Goal: Ask a question

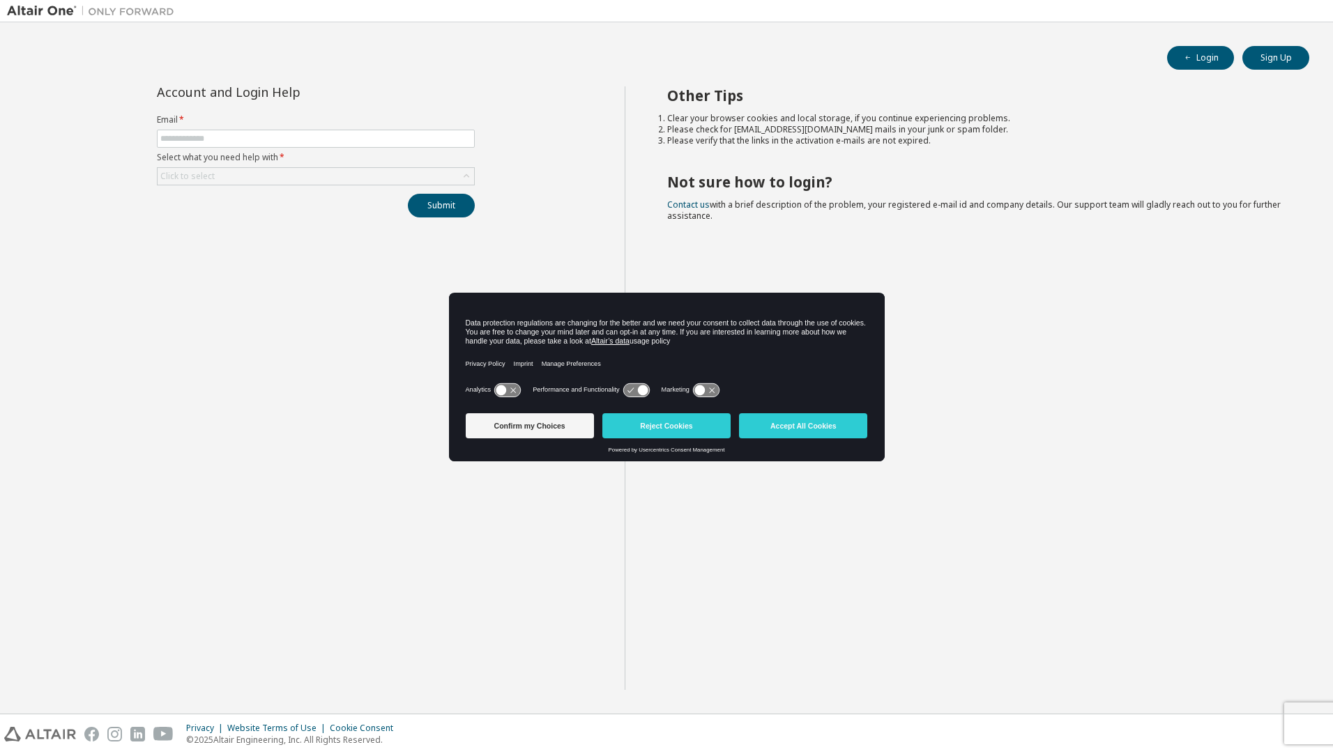
click at [376, 429] on div "Account and Login Help Email * Select what you need help with * Click to select…" at bounding box center [316, 388] width 618 height 604
click at [461, 181] on icon at bounding box center [466, 176] width 14 height 14
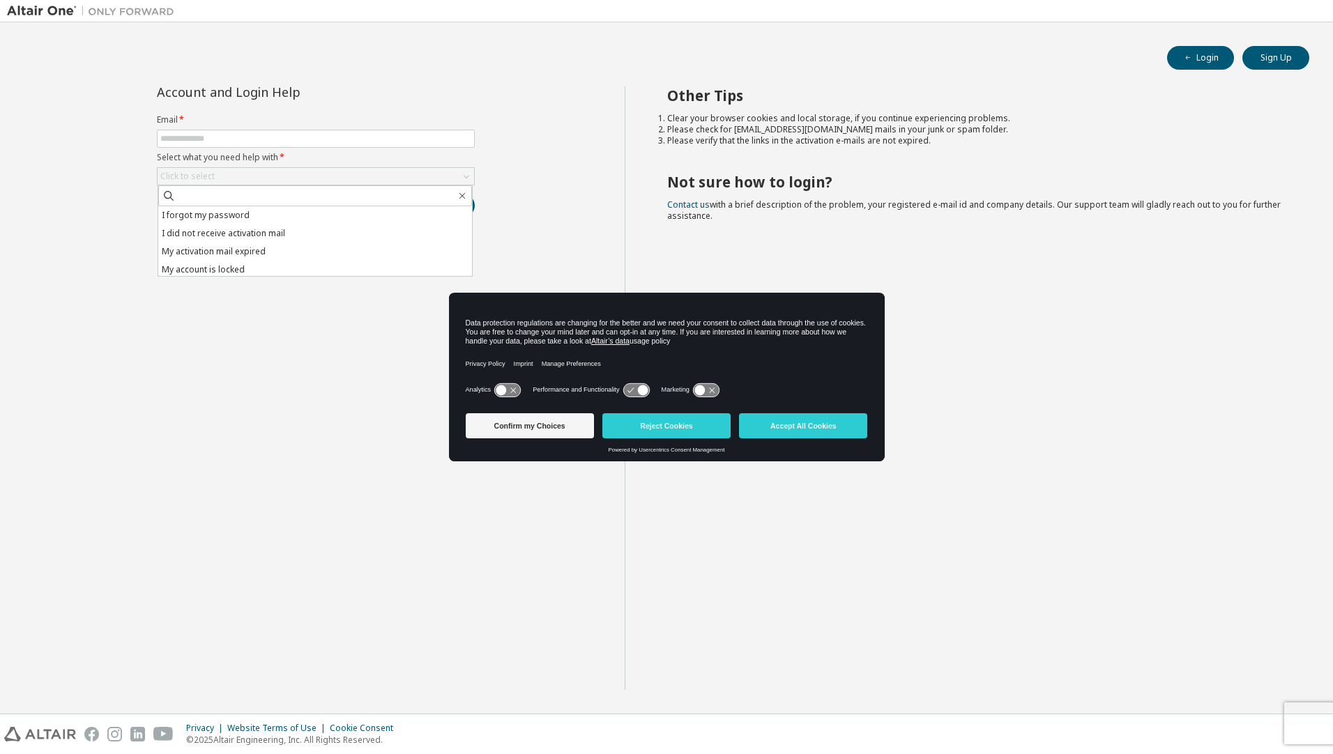
click at [286, 239] on li "I did not receive activation mail" at bounding box center [315, 233] width 314 height 18
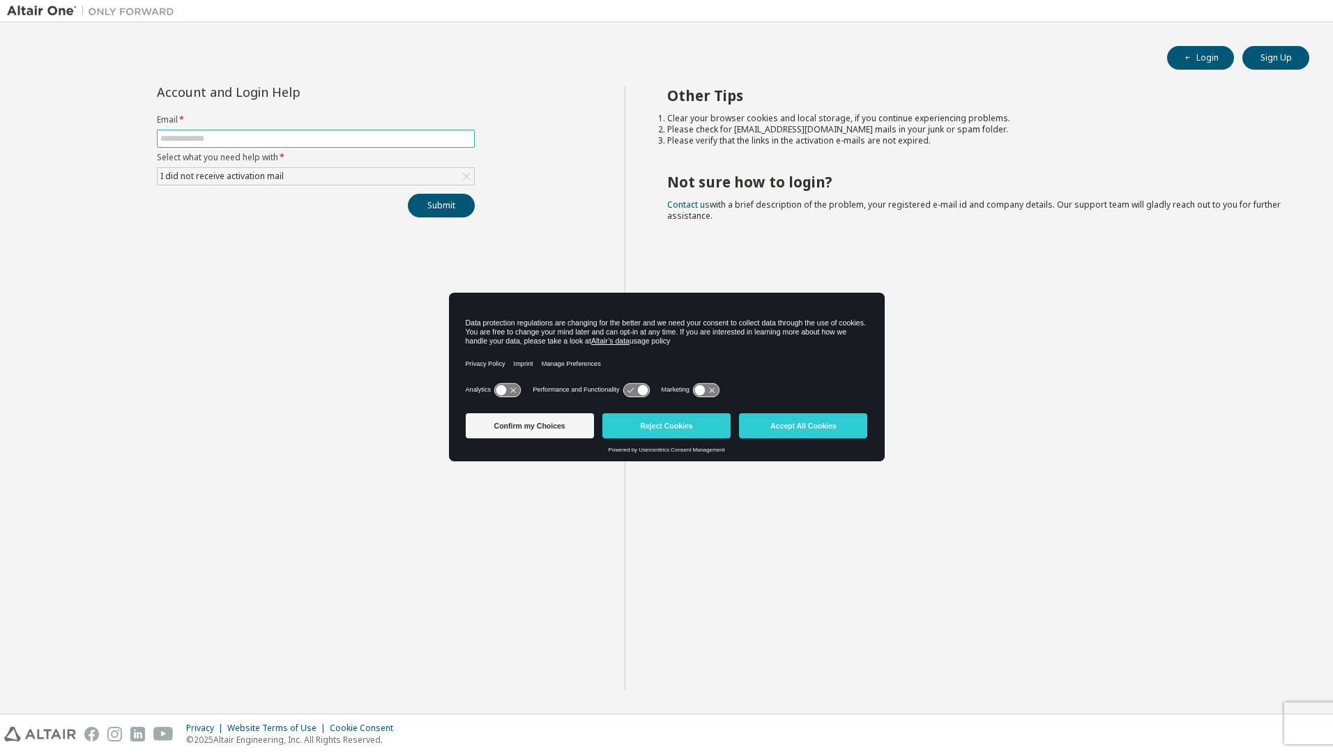
click at [340, 142] on input "text" at bounding box center [315, 138] width 311 height 11
type input "**********"
click at [451, 204] on button "Submit" at bounding box center [441, 206] width 67 height 24
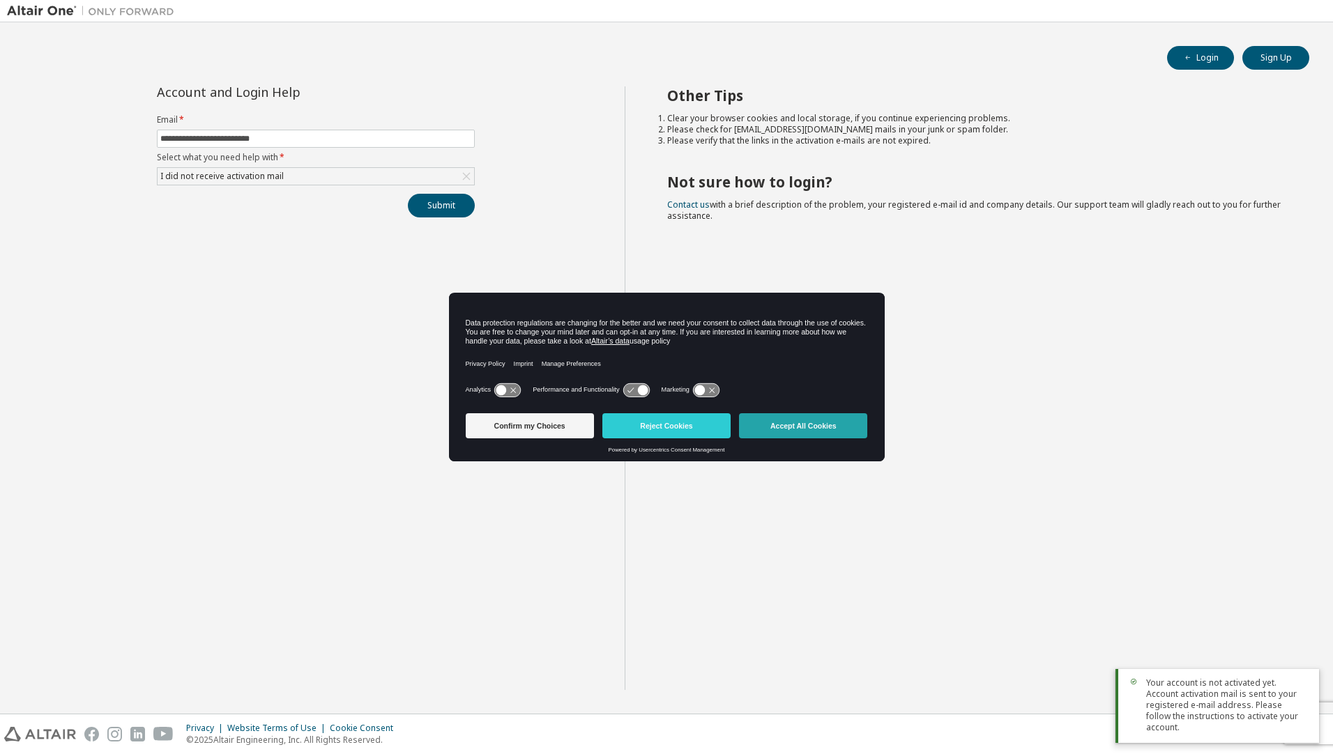
click at [768, 422] on button "Accept All Cookies" at bounding box center [803, 425] width 128 height 25
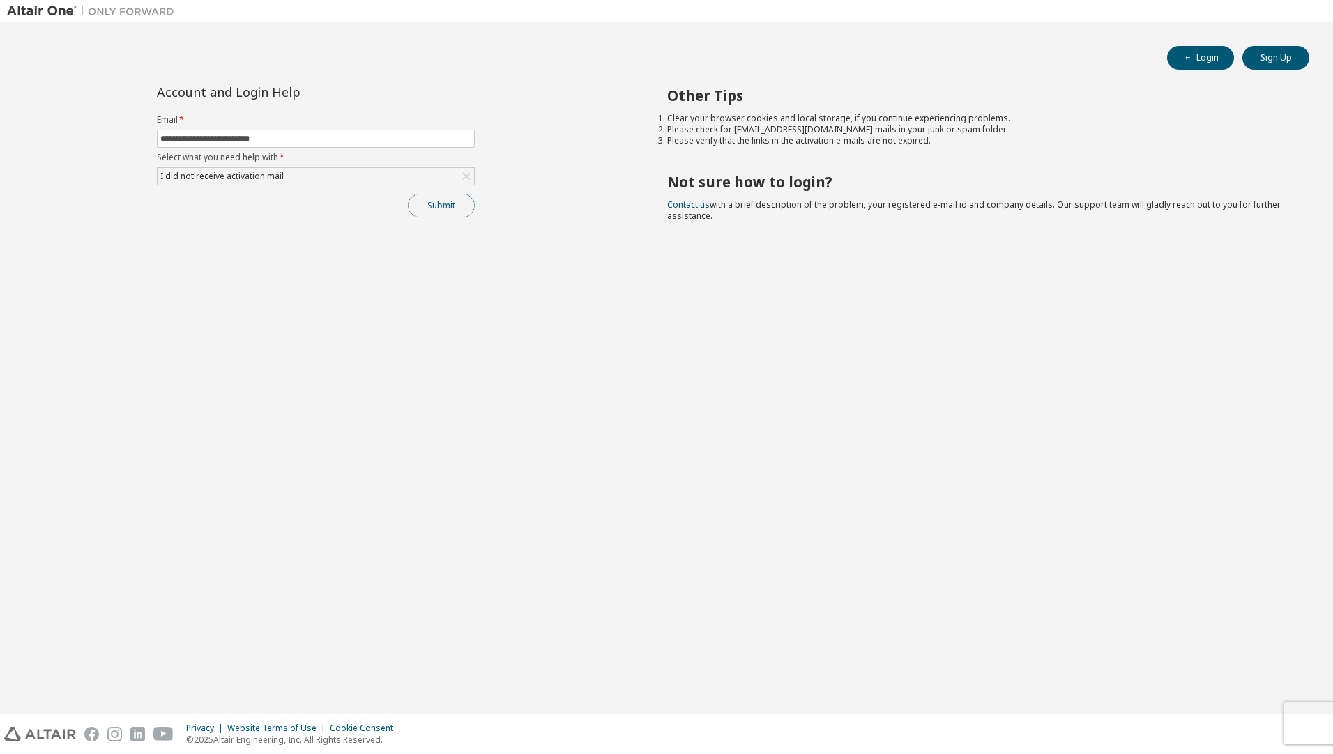
click at [422, 211] on button "Submit" at bounding box center [441, 206] width 67 height 24
click at [413, 137] on input "text" at bounding box center [315, 138] width 311 height 11
type input "**********"
click at [455, 176] on div "Click to select" at bounding box center [316, 176] width 317 height 17
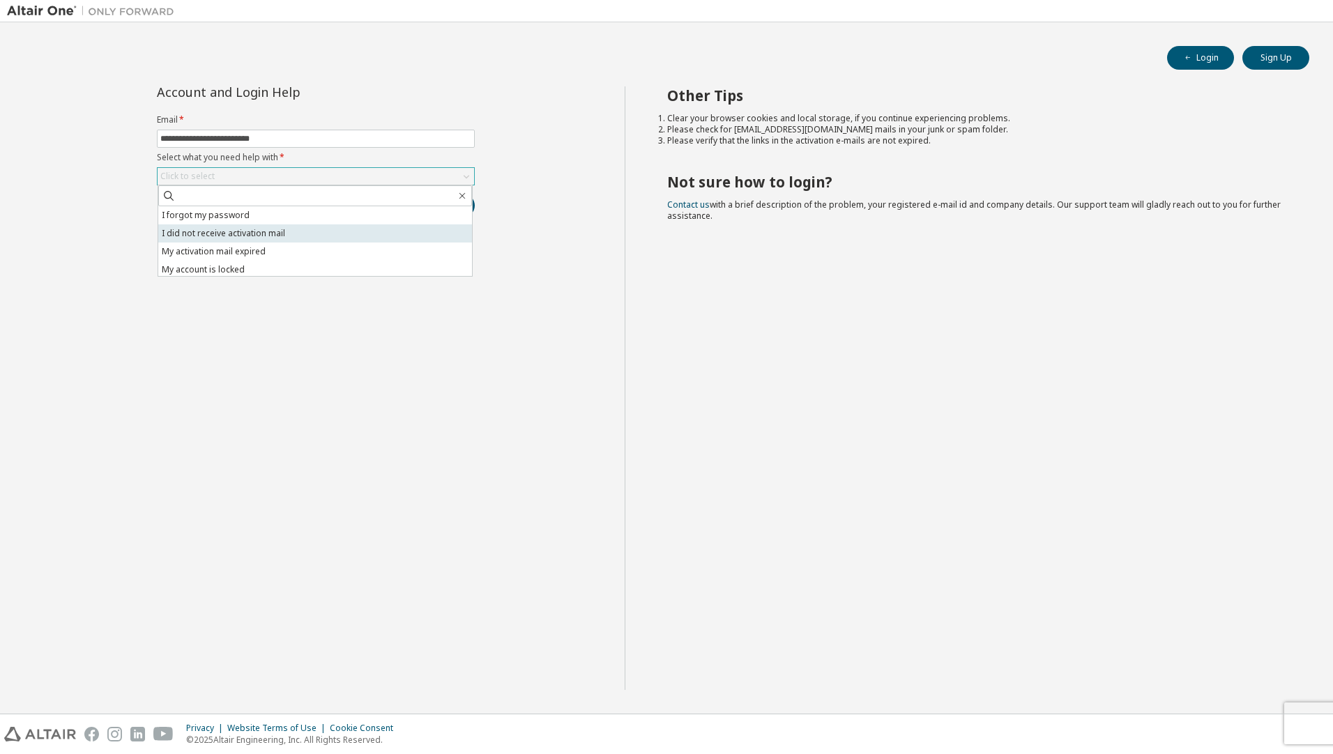
click at [358, 230] on li "I did not receive activation mail" at bounding box center [315, 233] width 314 height 18
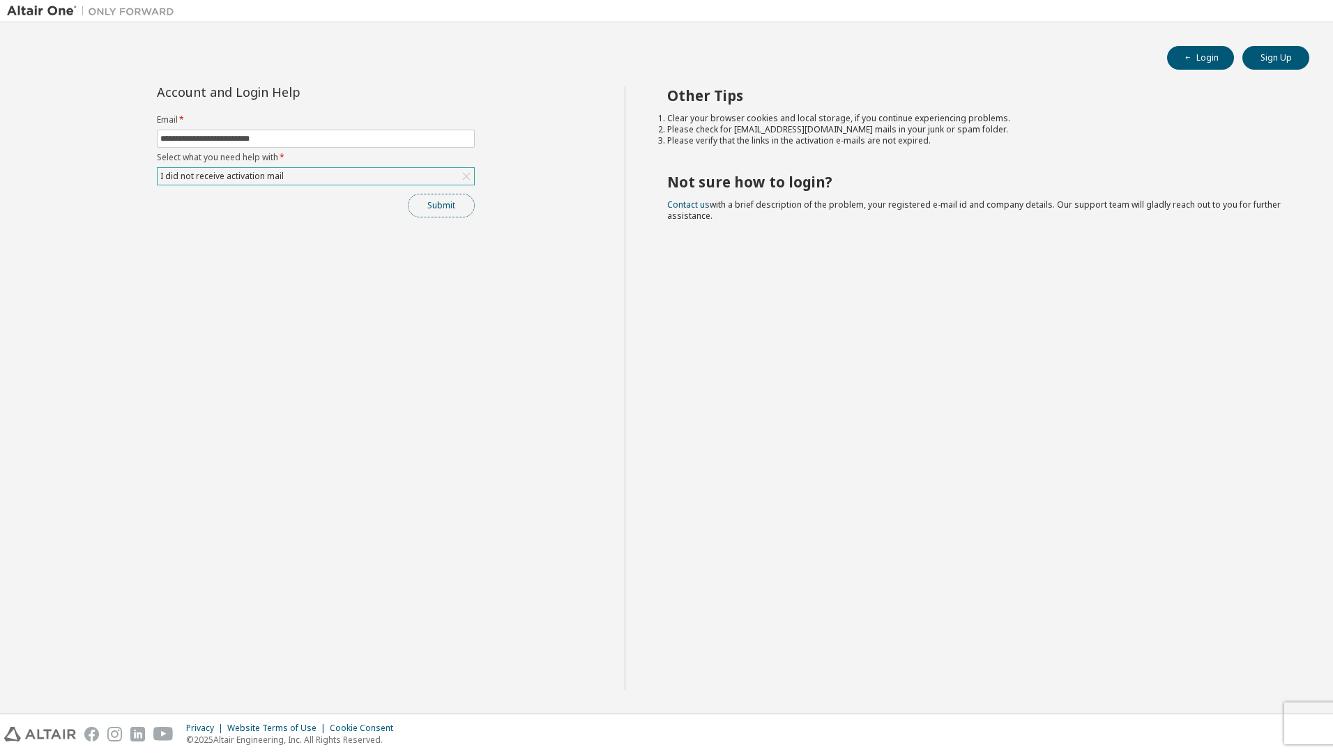
click at [445, 206] on button "Submit" at bounding box center [441, 206] width 67 height 24
